Goal: Task Accomplishment & Management: Manage account settings

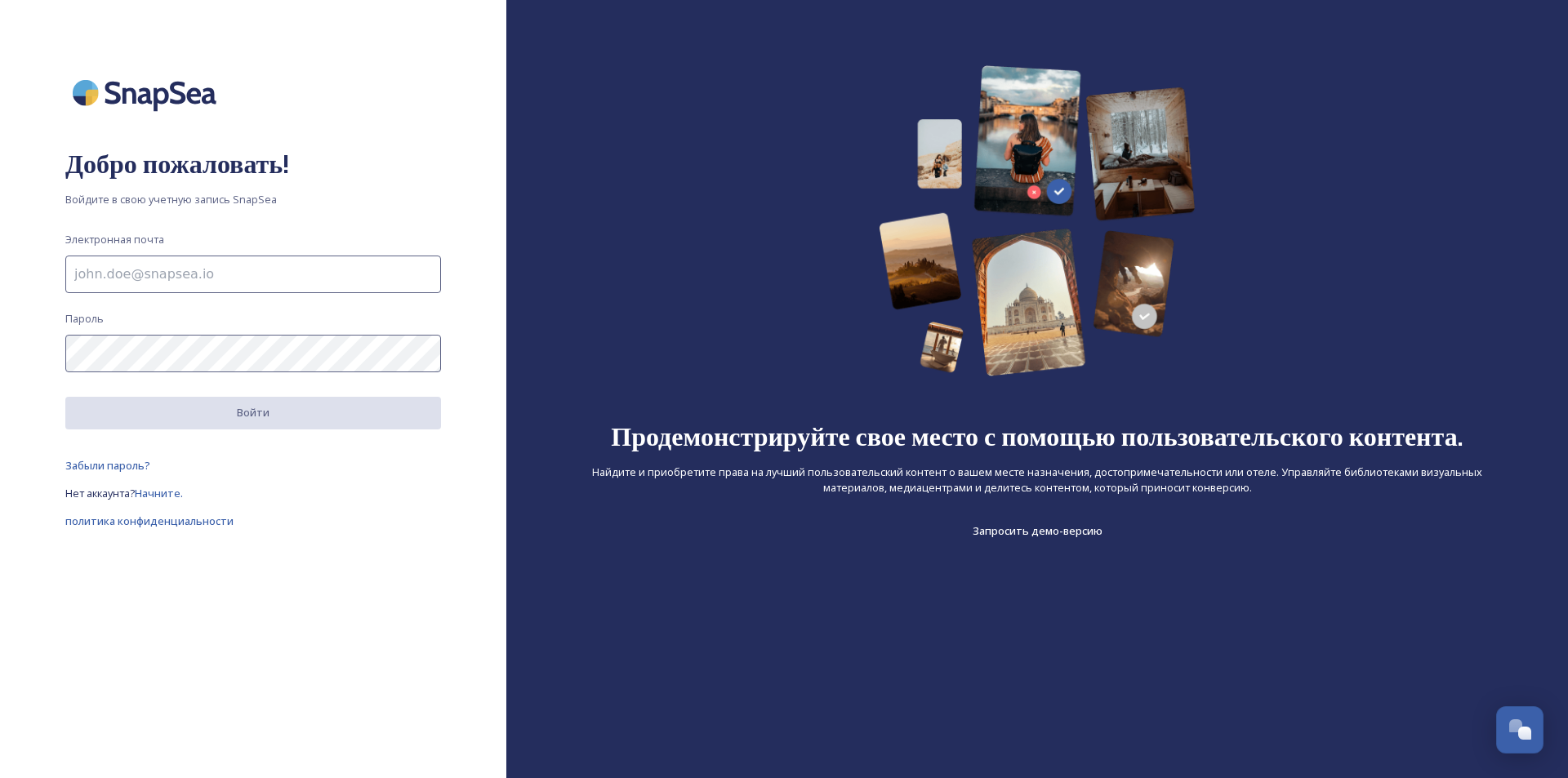
click at [353, 274] on input at bounding box center [253, 274] width 375 height 38
click at [296, 277] on input at bounding box center [253, 274] width 375 height 38
paste input "[EMAIL_ADDRESS][DOMAIN_NAME]"
type input "[EMAIL_ADDRESS][DOMAIN_NAME]"
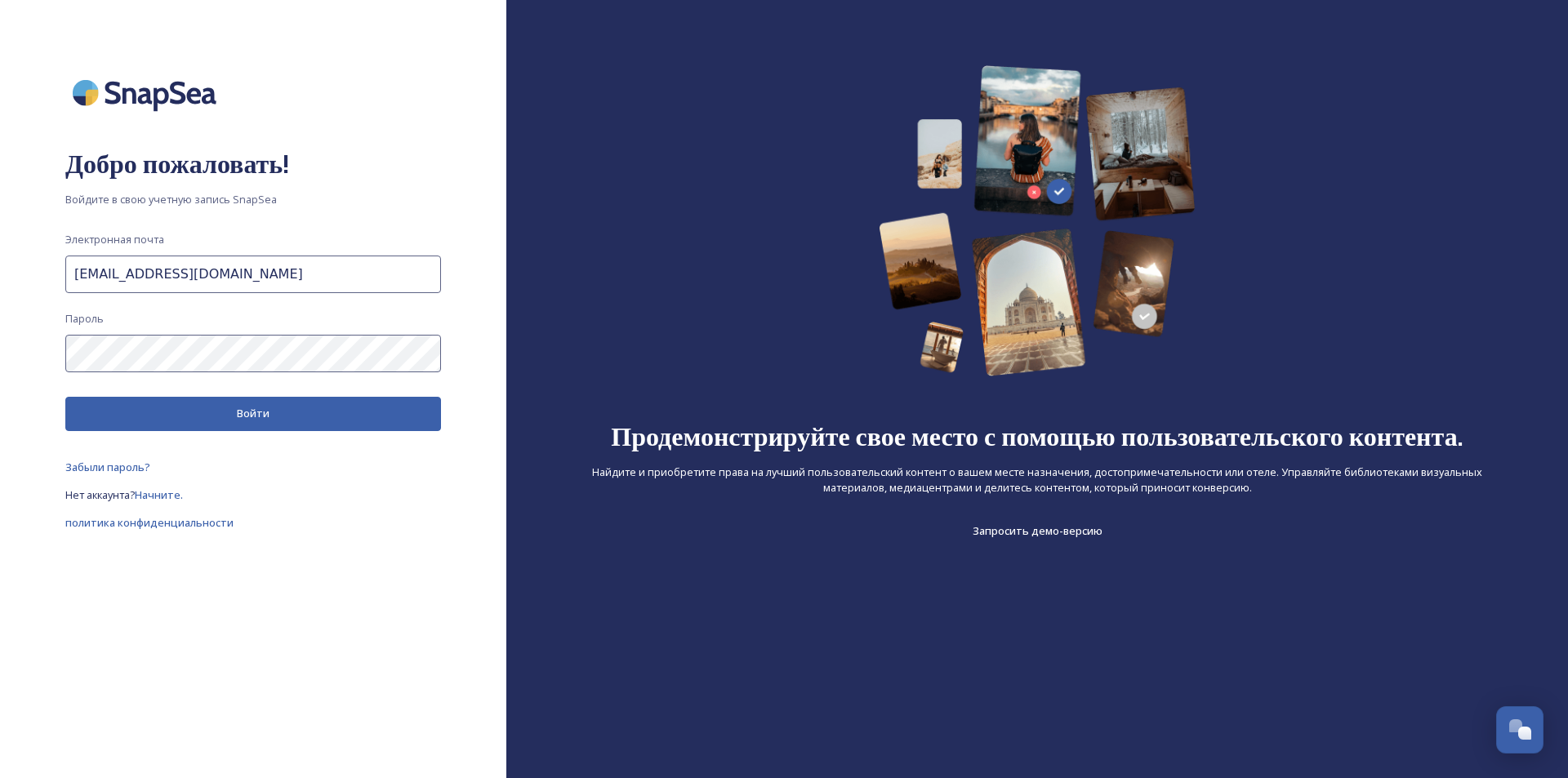
click at [266, 408] on font "Войти" at bounding box center [253, 414] width 33 height 15
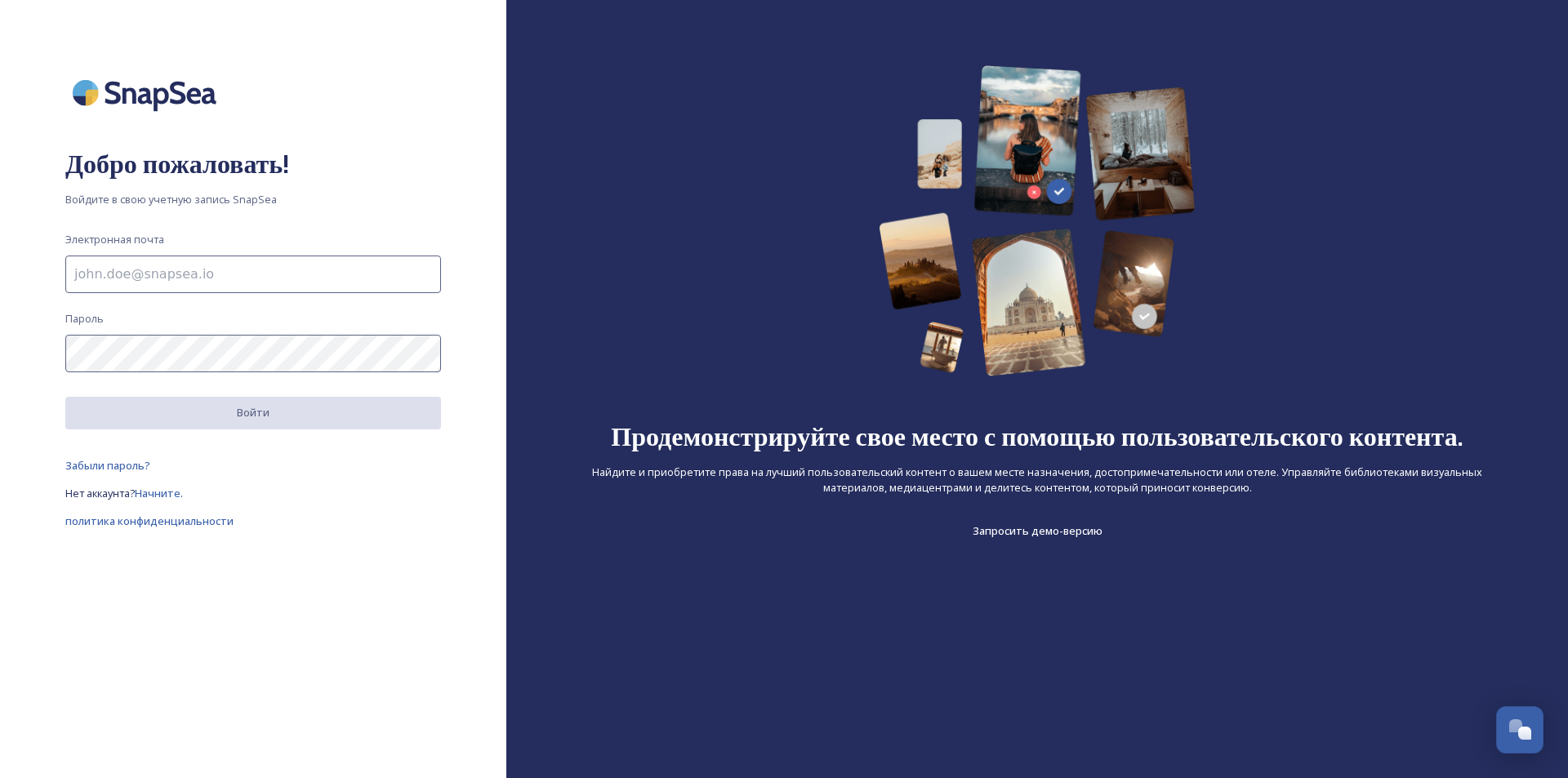
click at [384, 271] on input at bounding box center [253, 274] width 375 height 38
paste input "[EMAIL_ADDRESS][DOMAIN_NAME]"
type input "[EMAIL_ADDRESS][DOMAIN_NAME]"
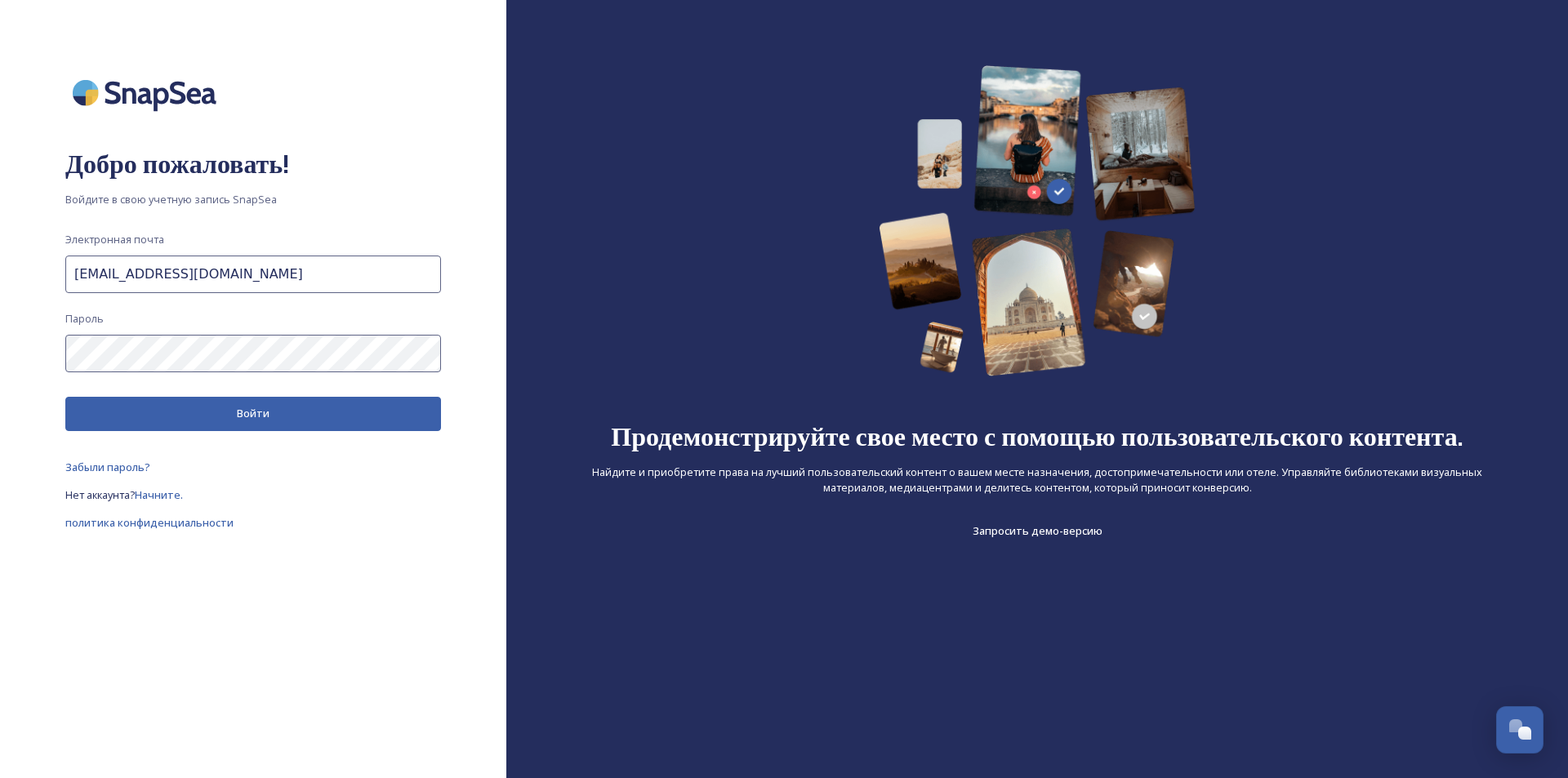
click at [298, 411] on button "Войти" at bounding box center [253, 414] width 375 height 33
